Goal: Information Seeking & Learning: Find specific fact

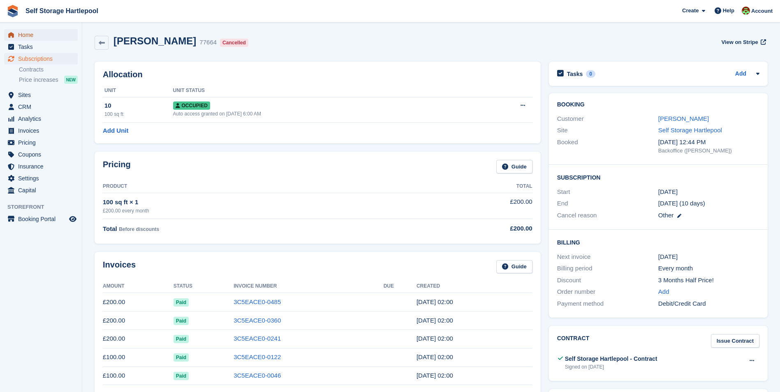
click at [28, 34] on span "Home" at bounding box center [42, 35] width 49 height 12
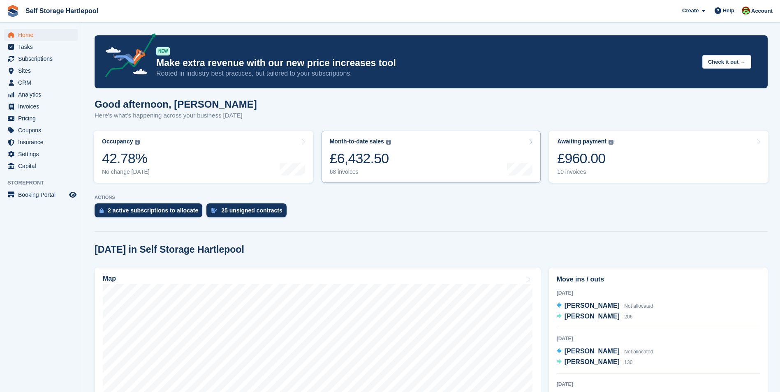
click at [357, 165] on div "£6,432.50" at bounding box center [360, 158] width 61 height 17
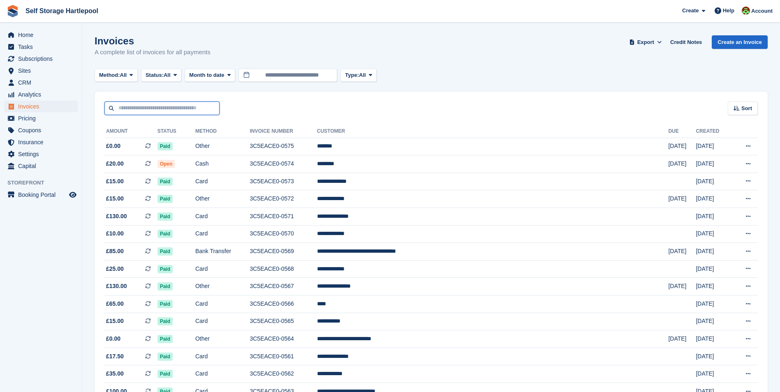
click at [138, 112] on input "text" at bounding box center [161, 109] width 115 height 14
type input "******"
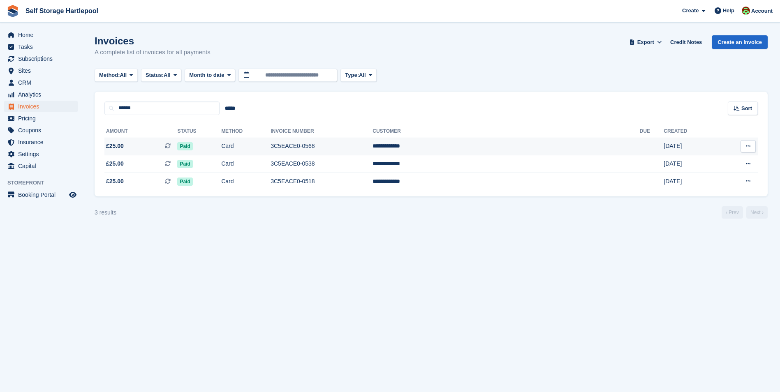
click at [153, 146] on span "£25.00 This is a recurring subscription invoice." at bounding box center [140, 146] width 73 height 9
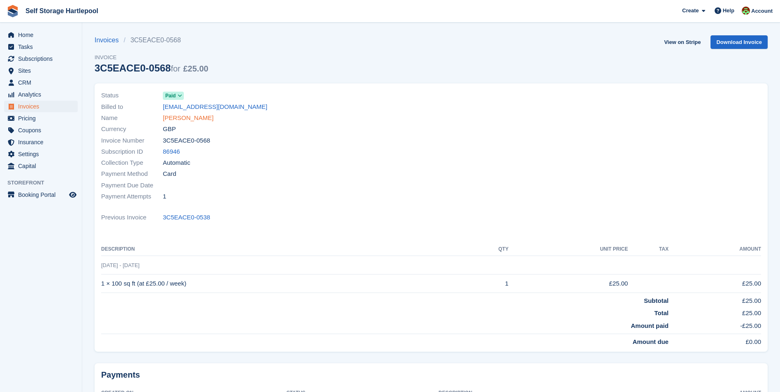
click at [189, 114] on link "Cheryl Parkes" at bounding box center [188, 118] width 51 height 9
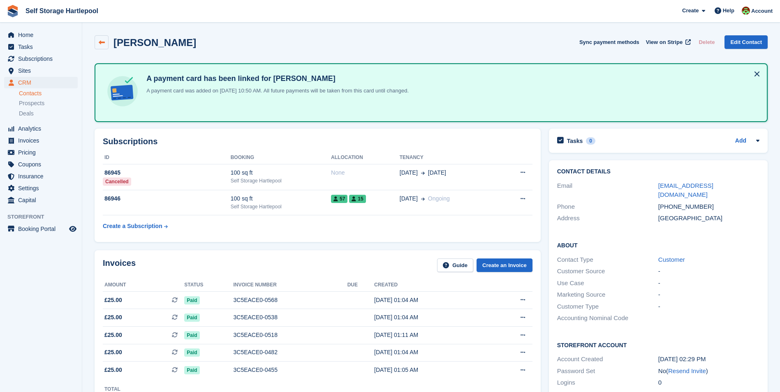
click at [100, 38] on link at bounding box center [102, 42] width 14 height 14
